Goal: Information Seeking & Learning: Learn about a topic

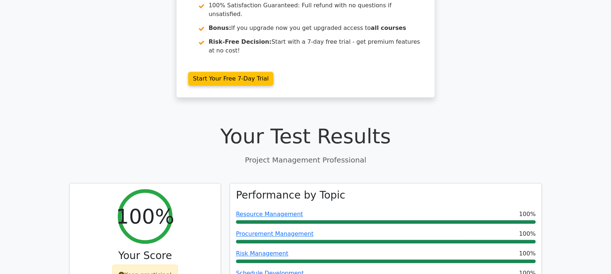
scroll to position [146, 0]
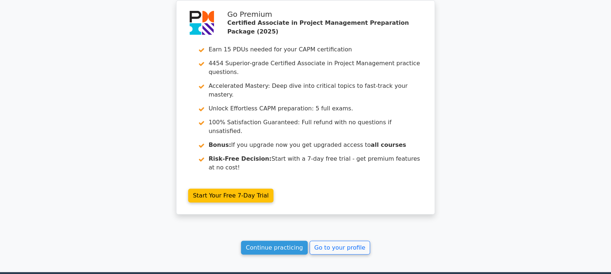
scroll to position [957, 0]
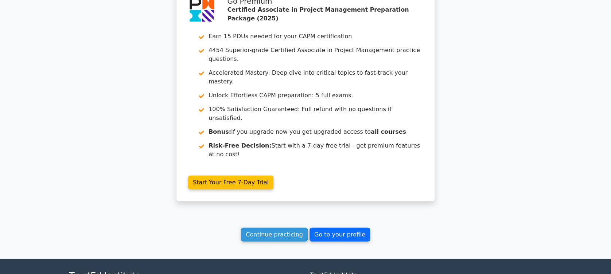
click at [317, 228] on link "Go to your profile" at bounding box center [340, 235] width 61 height 14
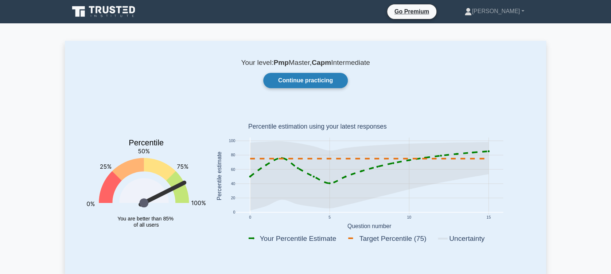
click at [299, 82] on link "Continue practicing" at bounding box center [305, 80] width 85 height 15
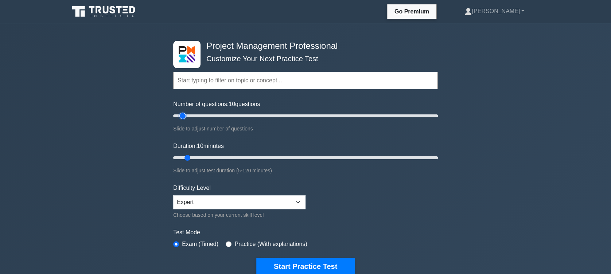
click at [180, 118] on input "Number of questions: 10 questions" at bounding box center [305, 116] width 265 height 9
click at [178, 119] on input "Number of questions: 5 questions" at bounding box center [305, 116] width 265 height 9
click at [179, 115] on input "Number of questions: 5 questions" at bounding box center [305, 116] width 265 height 9
type input "10"
click at [180, 114] on input "Number of questions: 5 questions" at bounding box center [305, 116] width 265 height 9
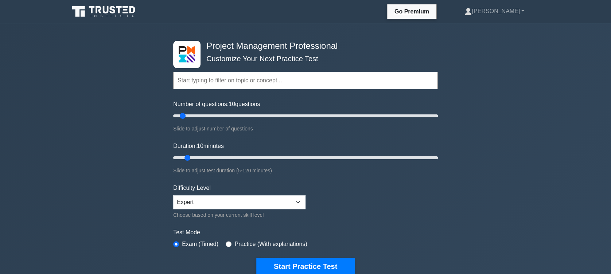
drag, startPoint x: 280, startPoint y: 3, endPoint x: 319, endPoint y: 20, distance: 42.8
click at [317, 22] on nav "Go Premium Ronwin Profile" at bounding box center [305, 11] width 611 height 23
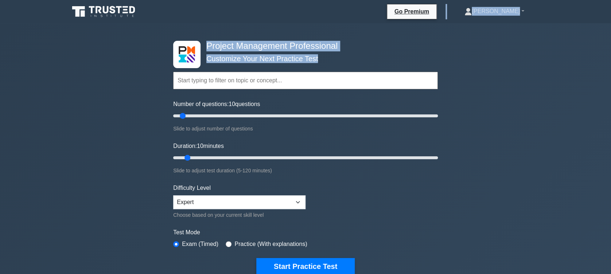
drag, startPoint x: 561, startPoint y: 7, endPoint x: 333, endPoint y: 24, distance: 228.6
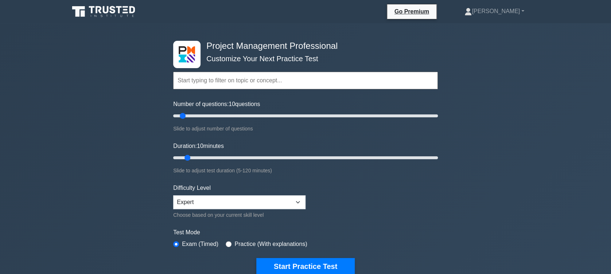
drag, startPoint x: 333, startPoint y: 24, endPoint x: 516, endPoint y: 59, distance: 185.8
click at [516, 59] on div "Project Management Professional Customize Your Next Practice Test Topics Scope …" at bounding box center [305, 252] width 611 height 459
click at [342, 11] on div "Go Premium Ronwin Profile Settings Profile Settings Go Premium Ronwin Profile S…" at bounding box center [343, 11] width 397 height 15
click at [483, 45] on div "Project Management Professional Customize Your Next Practice Test Topics Scope …" at bounding box center [305, 252] width 611 height 459
click at [505, 116] on div "Project Management Professional Customize Your Next Practice Test Topics Scope …" at bounding box center [305, 252] width 611 height 459
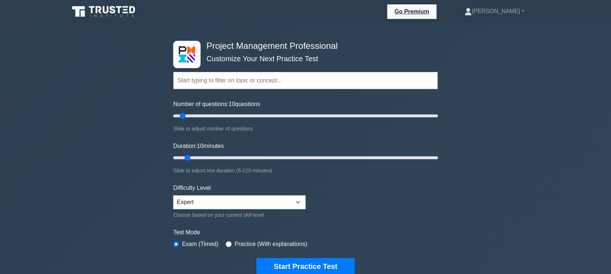
click at [503, 112] on div "Project Management Professional Customize Your Next Practice Test Topics Scope …" at bounding box center [305, 252] width 611 height 459
